Goal: Find contact information: Find contact information

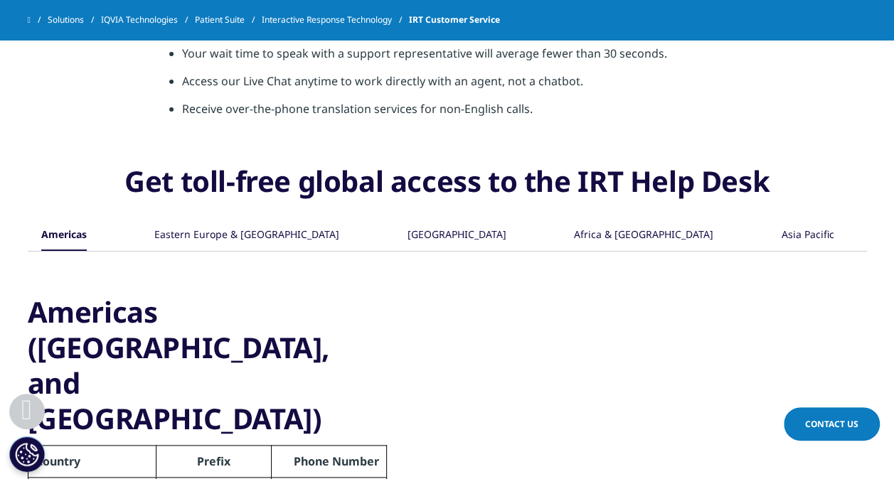
scroll to position [599, 0]
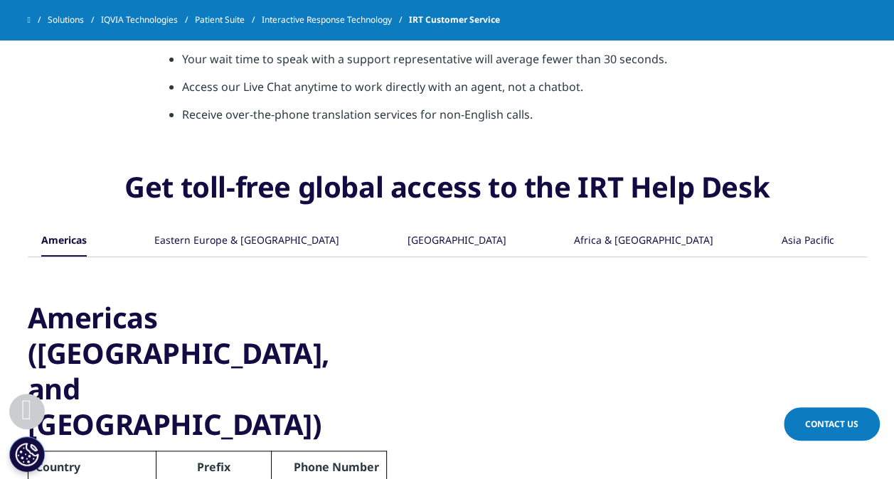
click at [781, 242] on div "Asia Pacific" at bounding box center [807, 241] width 53 height 31
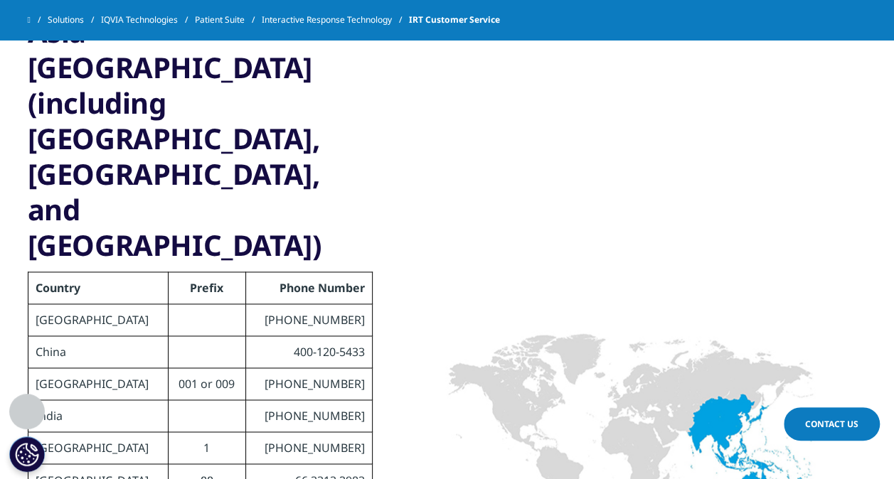
scroll to position [883, 0]
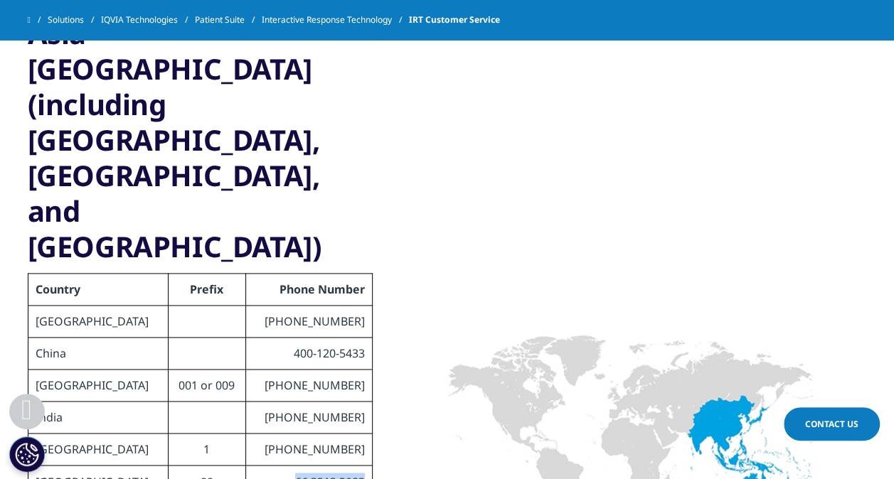
drag, startPoint x: 363, startPoint y: 336, endPoint x: 269, endPoint y: 329, distance: 94.1
click at [269, 466] on td "66 3313 2983" at bounding box center [309, 482] width 126 height 32
copy td "66 3313 2983"
click at [445, 309] on img at bounding box center [630, 425] width 416 height 266
drag, startPoint x: 206, startPoint y: 149, endPoint x: 163, endPoint y: 146, distance: 43.5
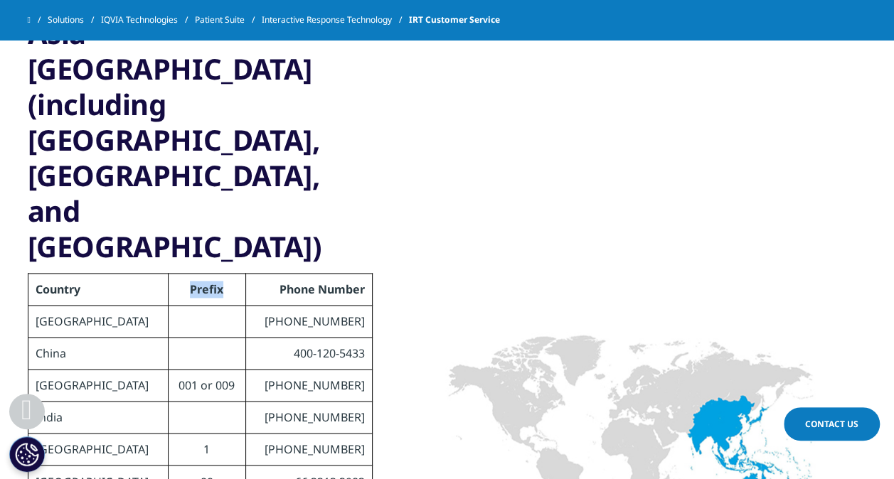
click at [168, 274] on th "Prefix" at bounding box center [207, 290] width 78 height 32
copy th "Prefix"
click at [505, 325] on img at bounding box center [630, 425] width 416 height 266
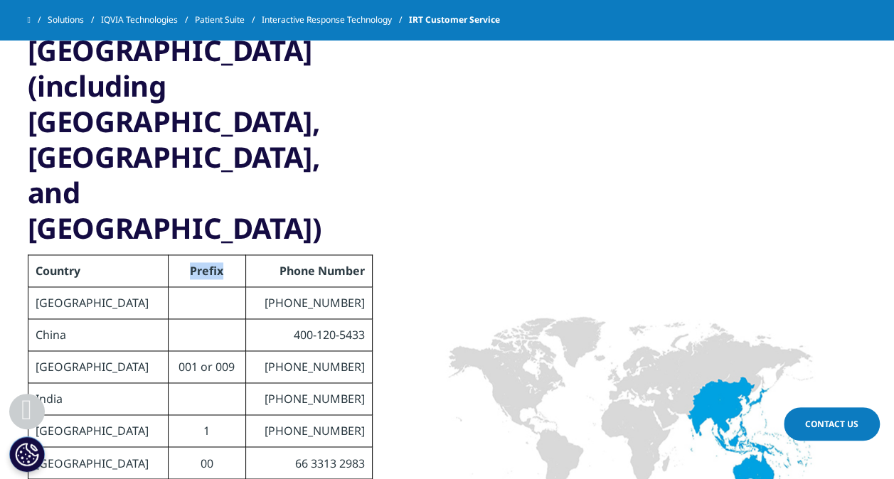
scroll to position [901, 0]
click at [414, 315] on div at bounding box center [630, 407] width 473 height 266
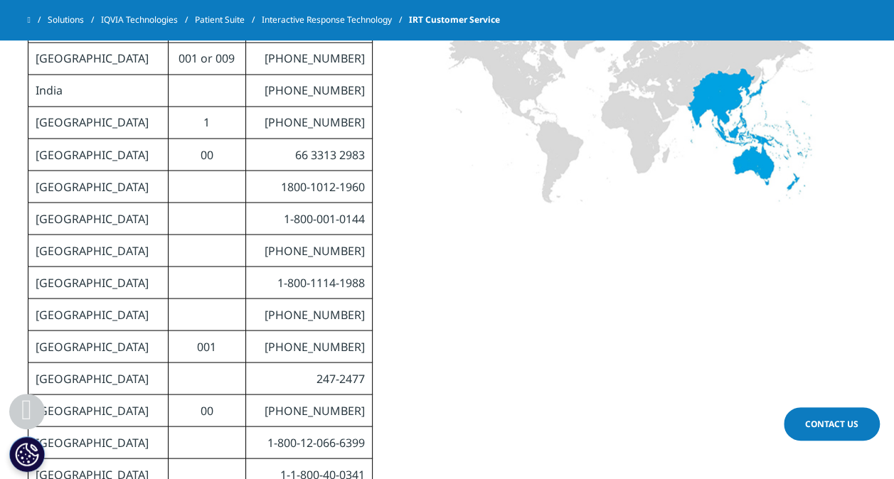
scroll to position [1211, 0]
